Goal: Check status: Check status

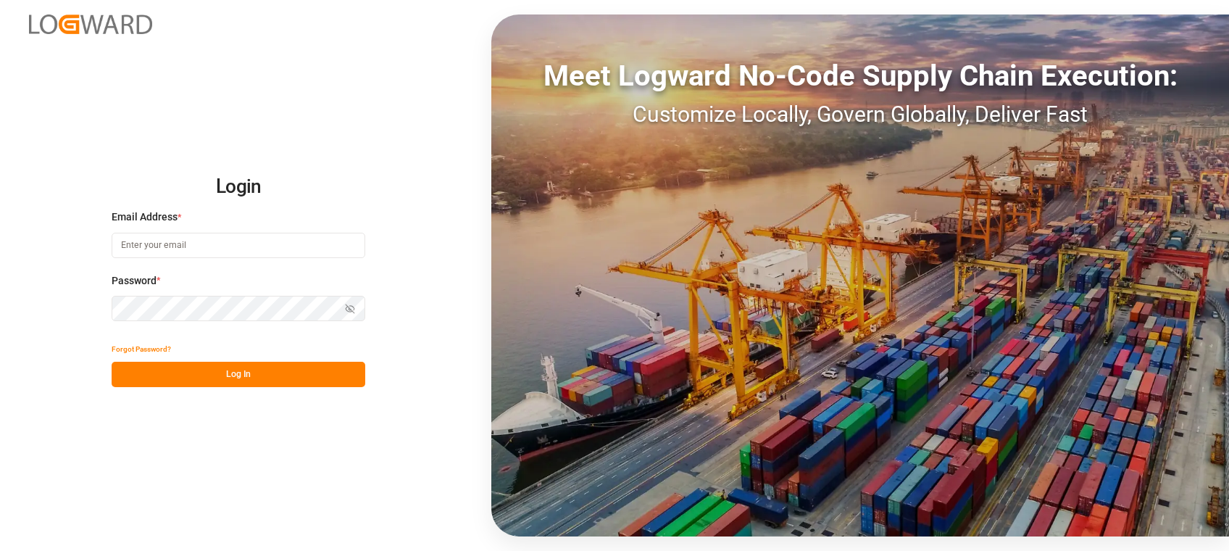
type input "[PERSON_NAME][EMAIL_ADDRESS][PERSON_NAME][PERSON_NAME][DOMAIN_NAME]"
click at [209, 370] on button "Log In" at bounding box center [239, 374] width 254 height 25
click at [225, 374] on button "Log In" at bounding box center [239, 374] width 254 height 25
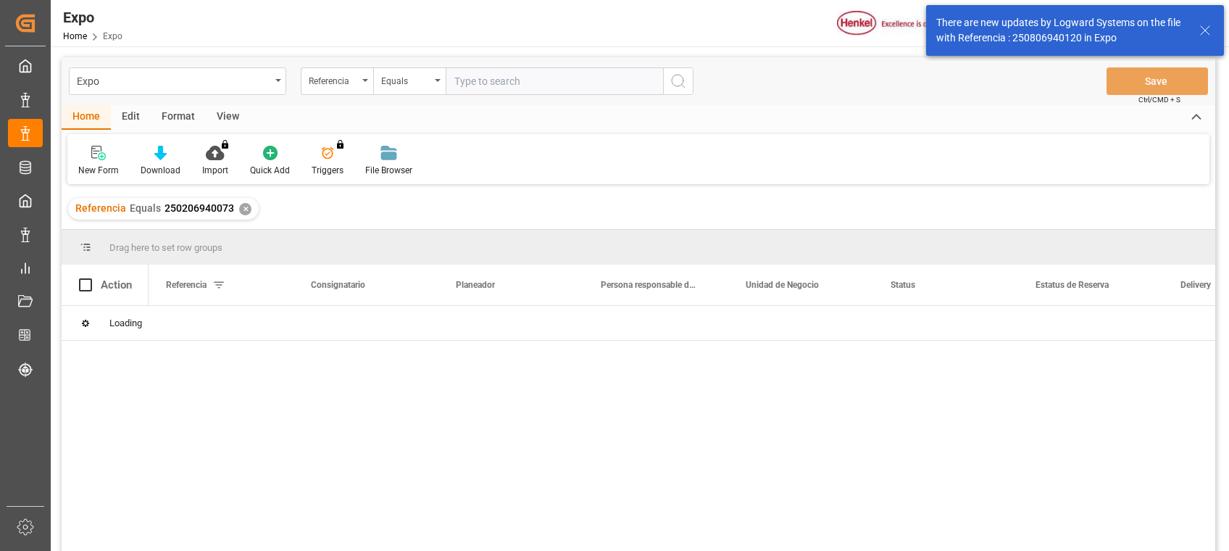
click at [244, 211] on div "✕" at bounding box center [245, 209] width 12 height 12
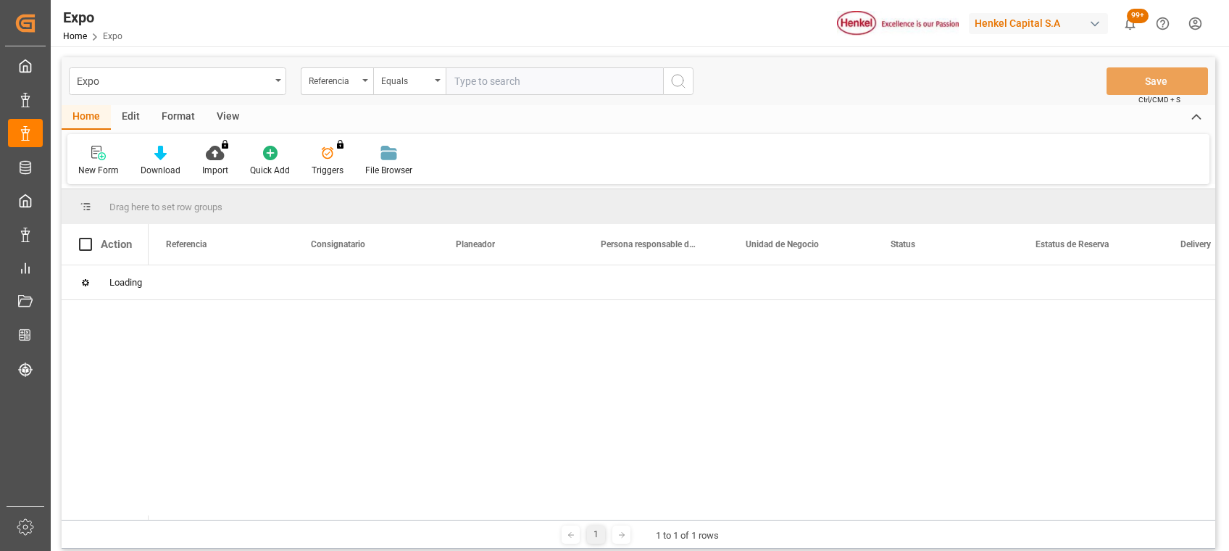
click at [499, 73] on input "text" at bounding box center [554, 81] width 217 height 28
paste input "250906940040"
type input "250906940040"
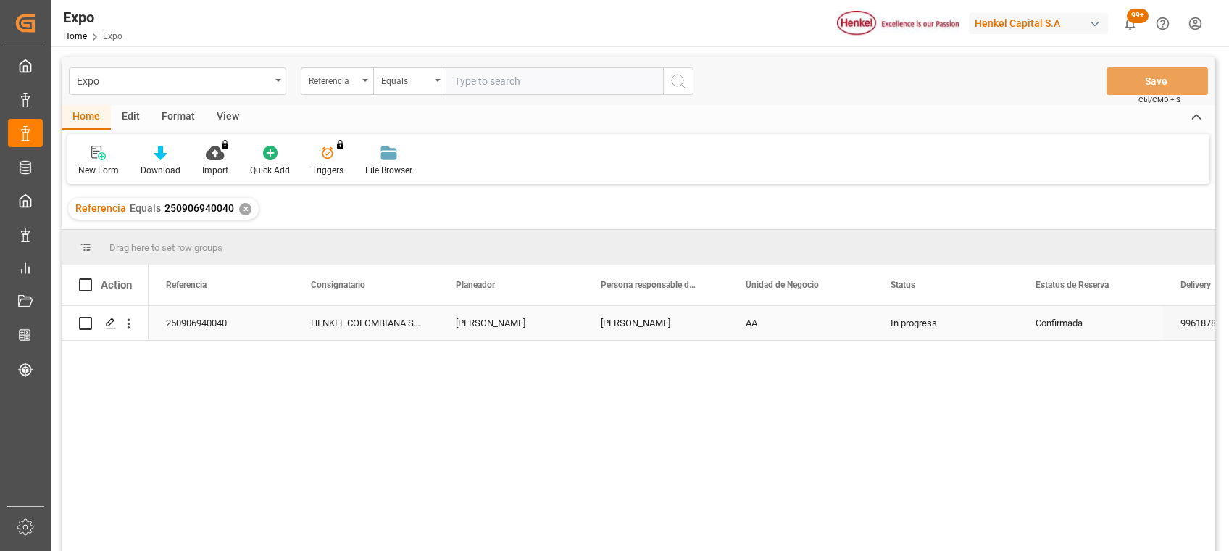
click at [797, 328] on div "AA" at bounding box center [800, 323] width 145 height 34
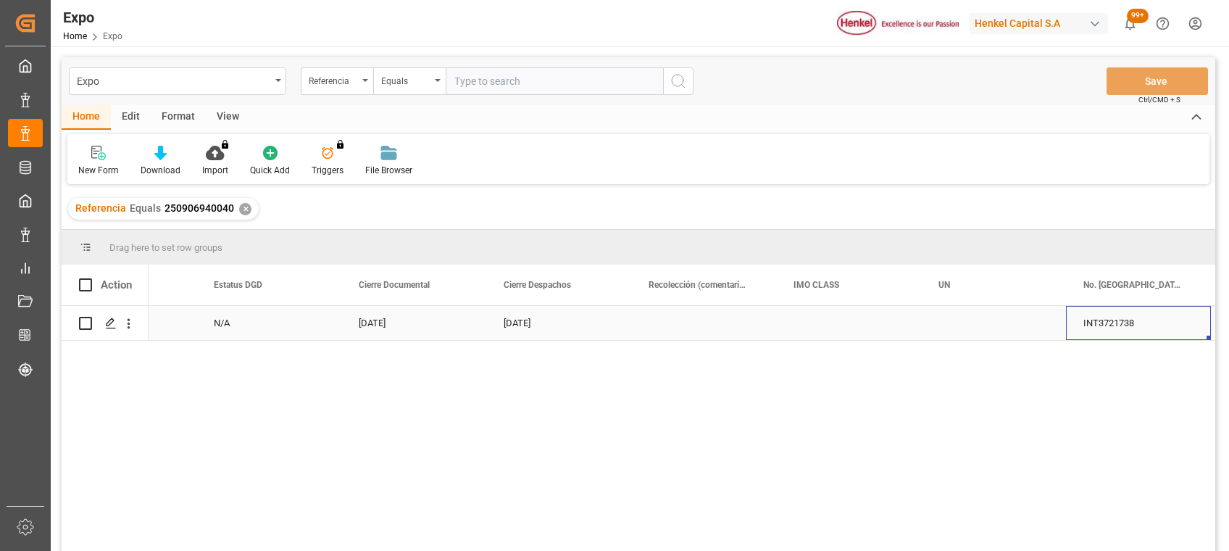
scroll to position [0, 2706]
click at [244, 212] on div "✕" at bounding box center [245, 209] width 12 height 12
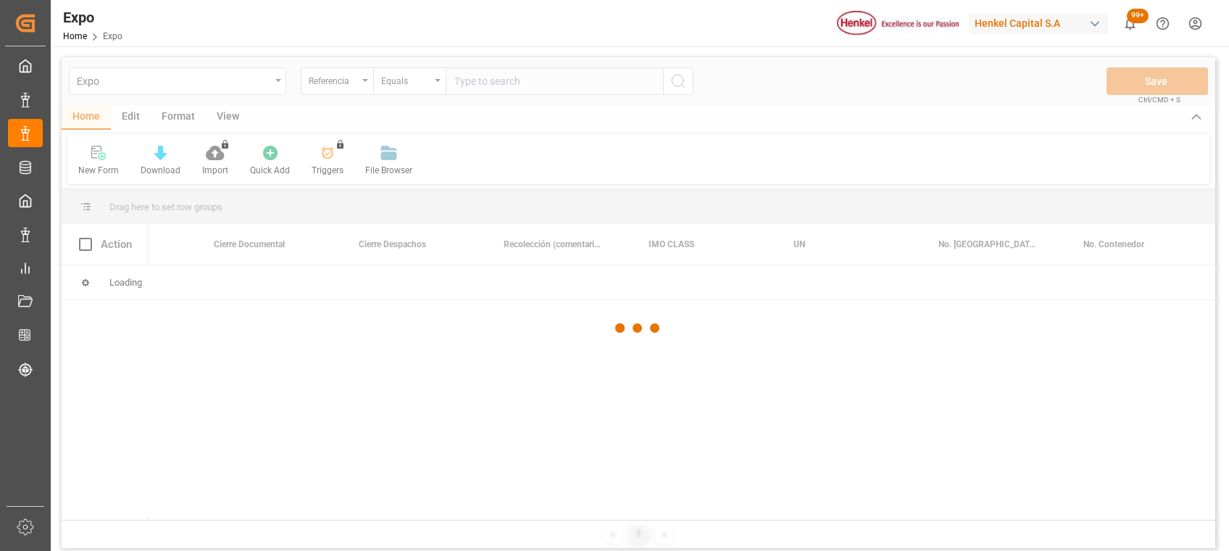
click at [494, 86] on div at bounding box center [639, 328] width 1154 height 542
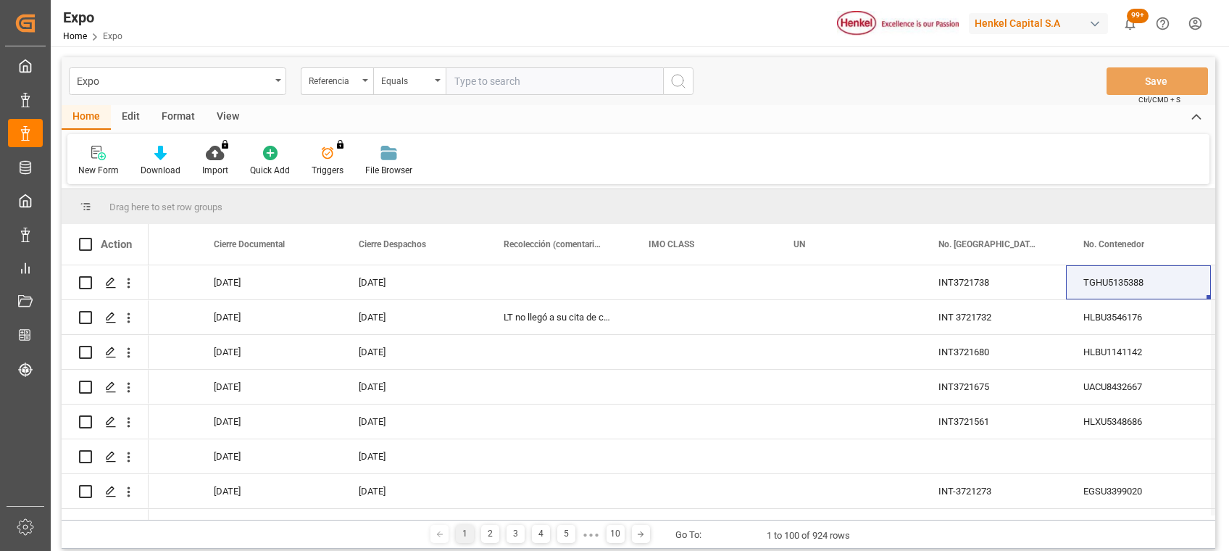
click at [491, 86] on input "text" at bounding box center [554, 81] width 217 height 28
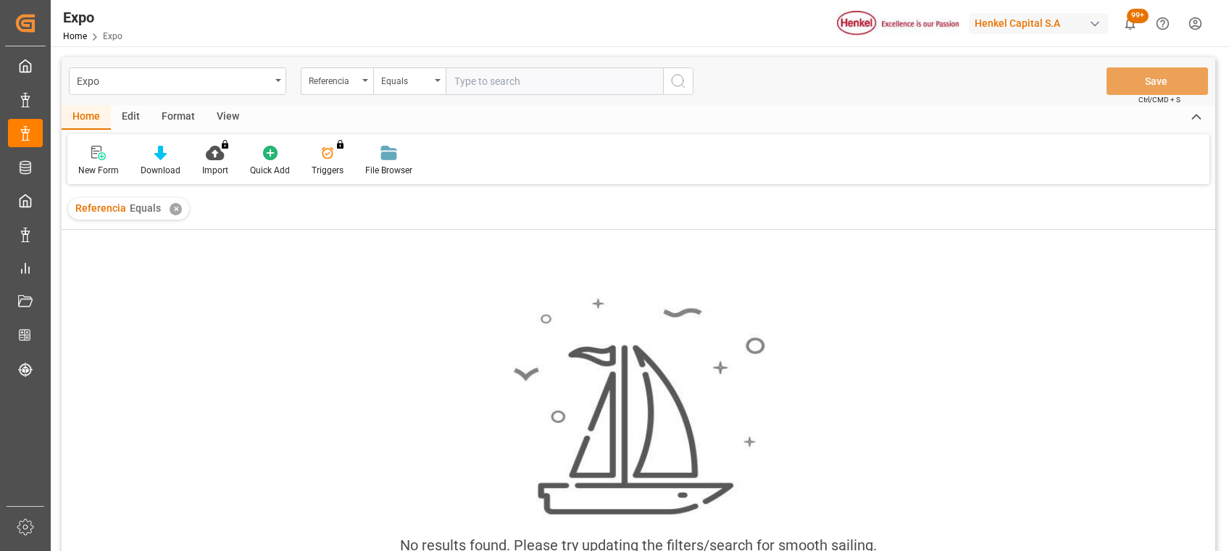
click at [181, 211] on div "Referencia Equals ✕" at bounding box center [128, 209] width 121 height 22
click at [528, 73] on input "text" at bounding box center [554, 81] width 217 height 28
click at [175, 209] on div "✕" at bounding box center [176, 209] width 12 height 12
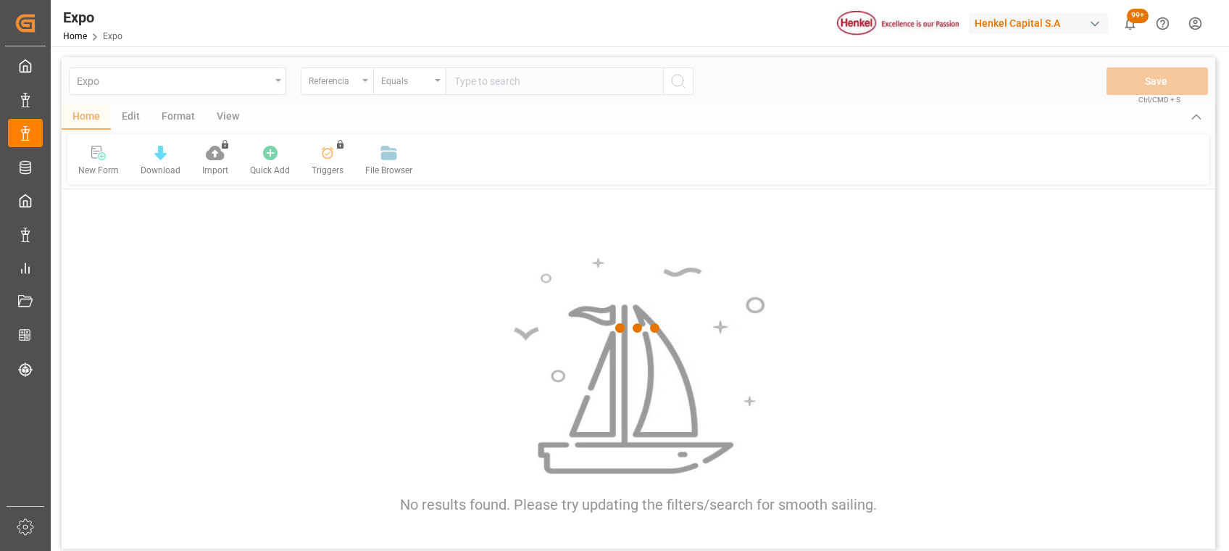
click at [541, 81] on div at bounding box center [639, 328] width 1154 height 542
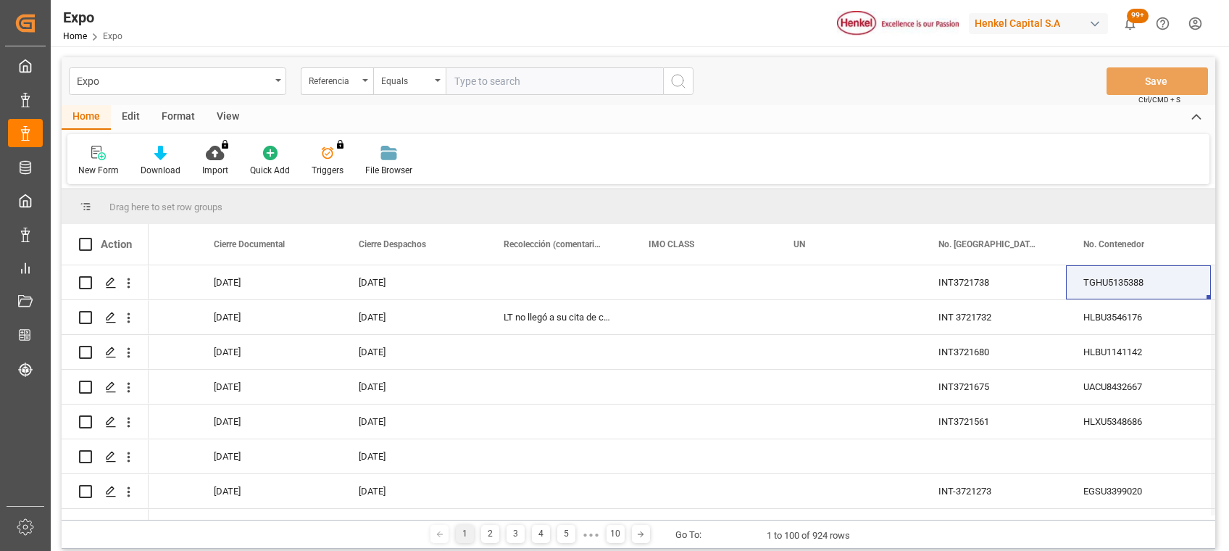
click at [538, 82] on input "text" at bounding box center [554, 81] width 217 height 28
paste input "+"
type input "+"
click at [549, 87] on input "text" at bounding box center [554, 81] width 217 height 28
paste input "250906960018"
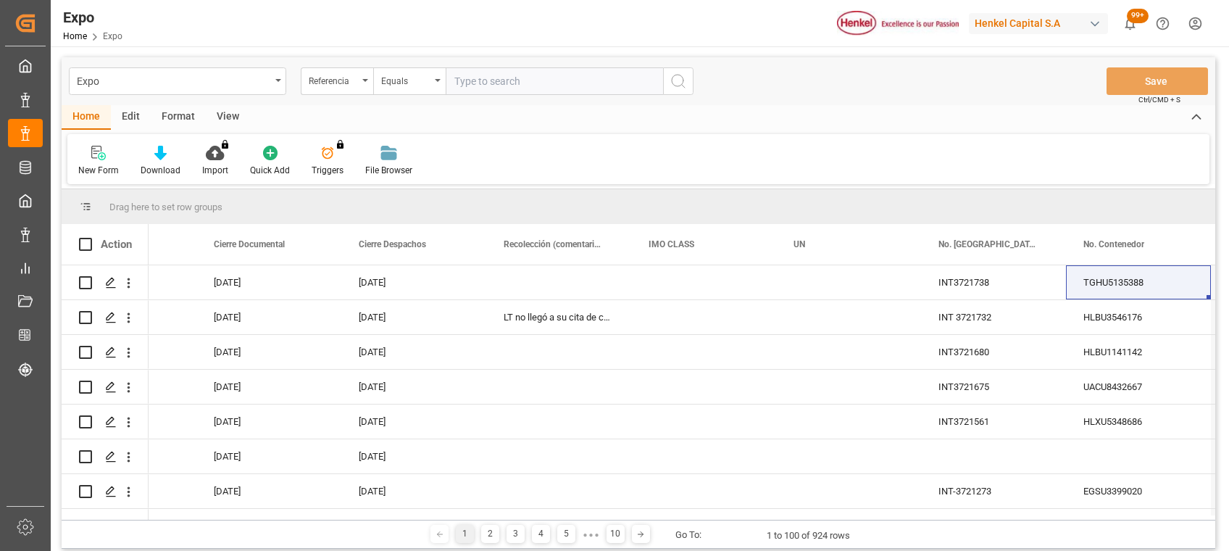
type input "250906960018"
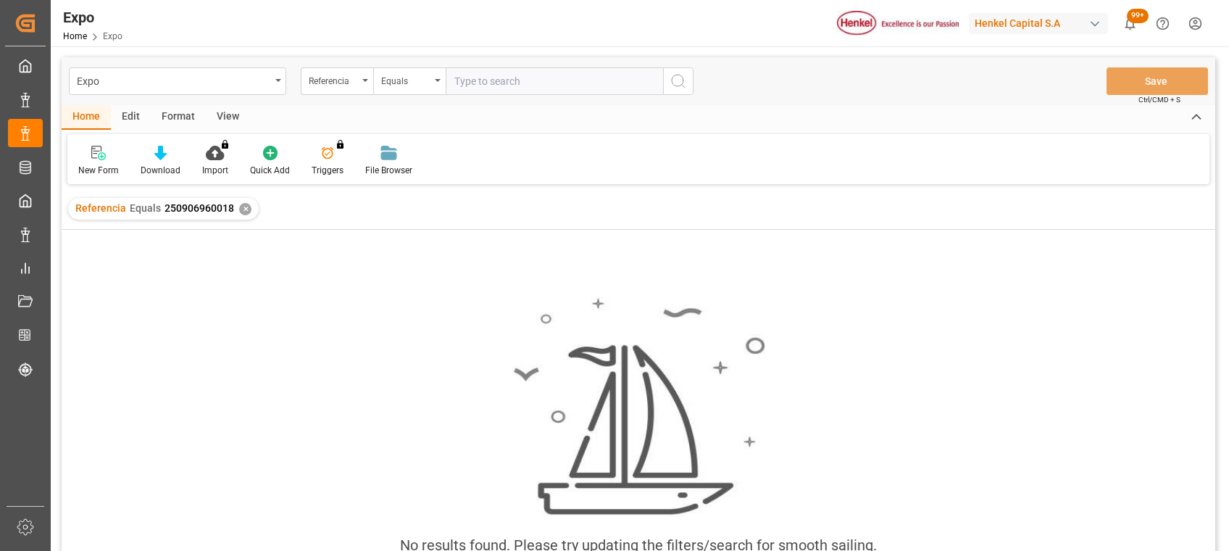
click at [246, 209] on div "✕" at bounding box center [245, 209] width 12 height 12
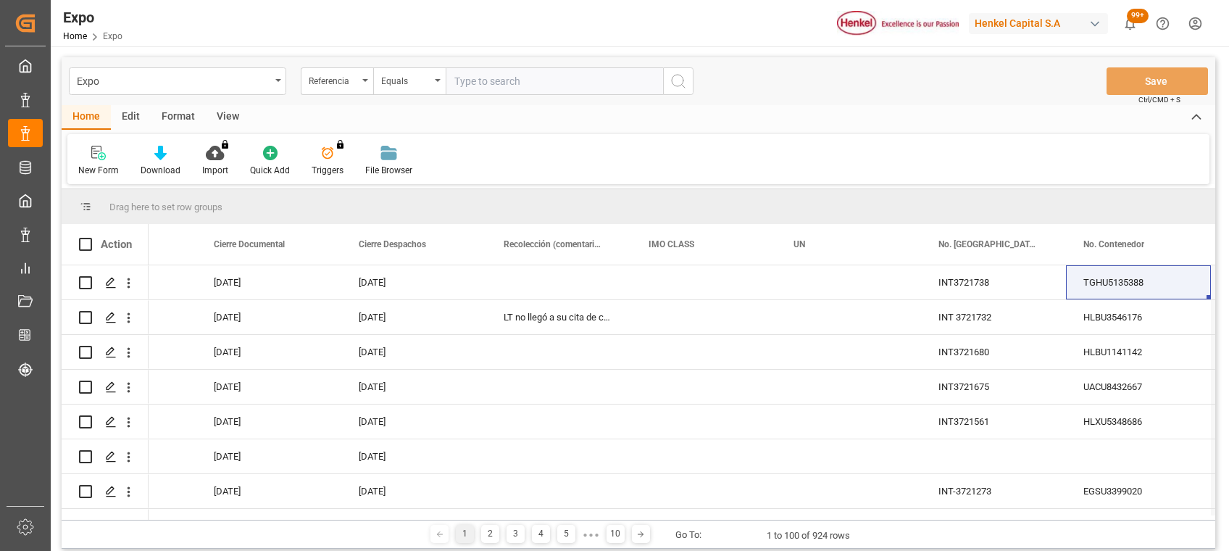
click at [511, 79] on input "text" at bounding box center [554, 81] width 217 height 28
paste input "250906960018"
type input "250906960018"
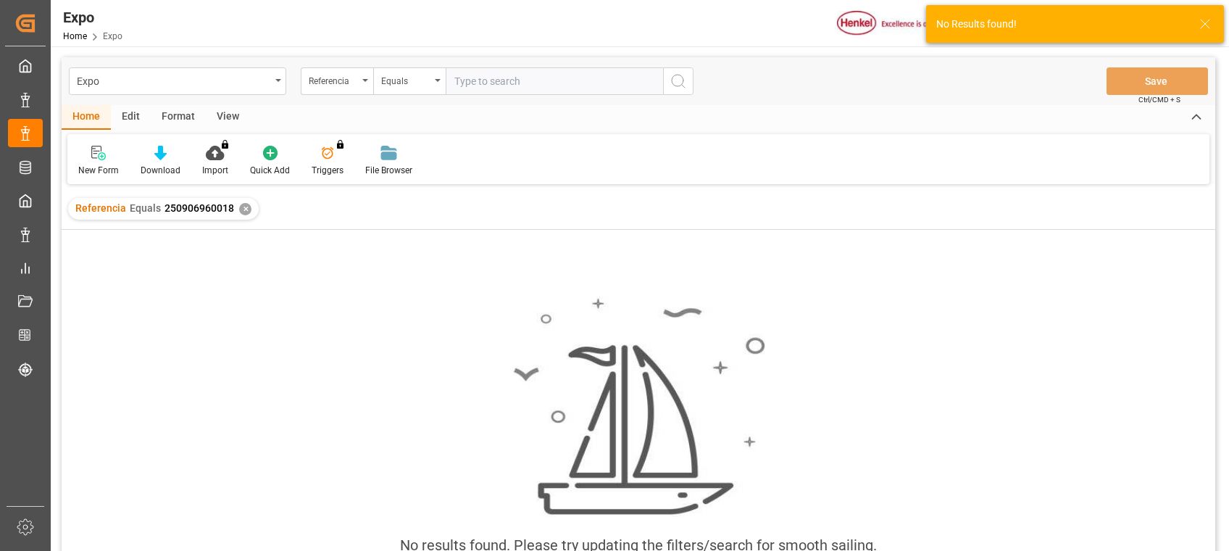
click at [460, 345] on div "No results found. Please try updating the filters/search for smooth sailing." at bounding box center [639, 433] width 1154 height 297
